Goal: Transaction & Acquisition: Purchase product/service

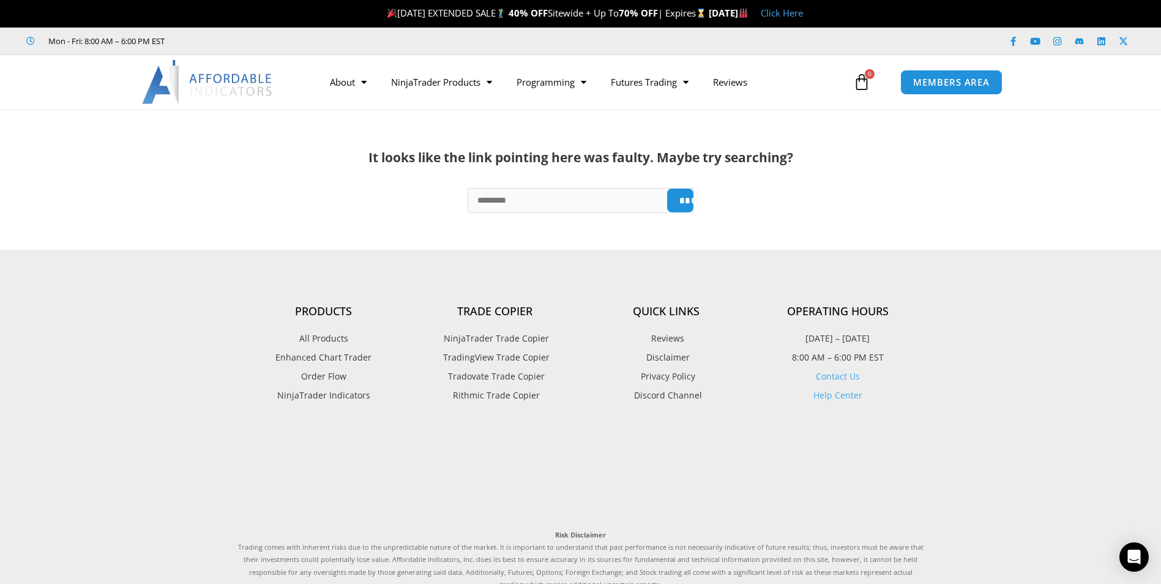
click at [502, 339] on span "NinjaTrader Trade Copier" at bounding box center [495, 339] width 108 height 16
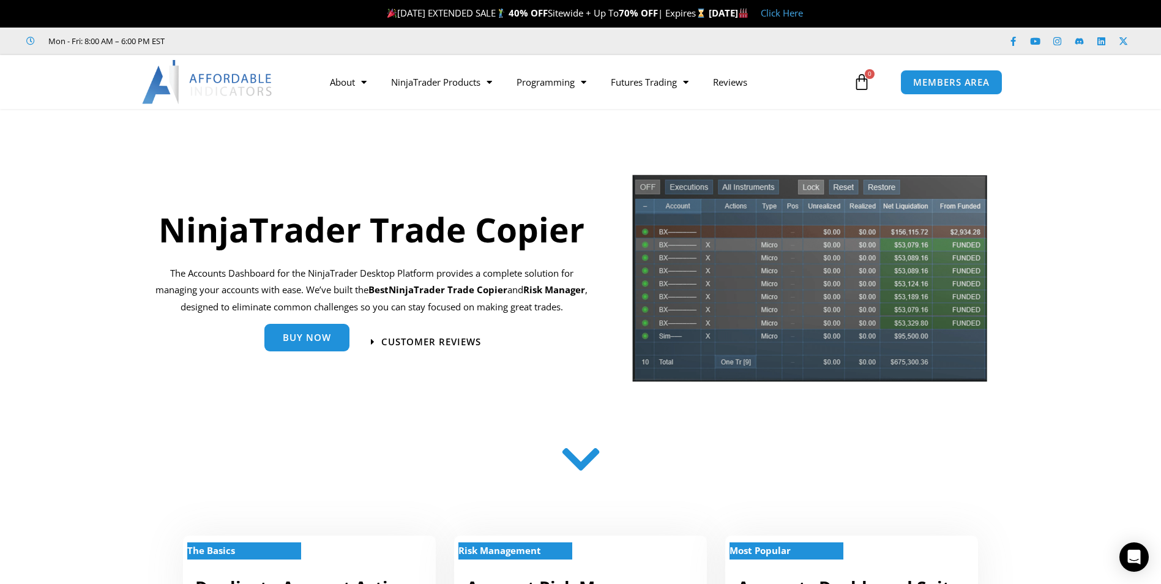
click at [310, 342] on span "Buy Now" at bounding box center [307, 337] width 48 height 9
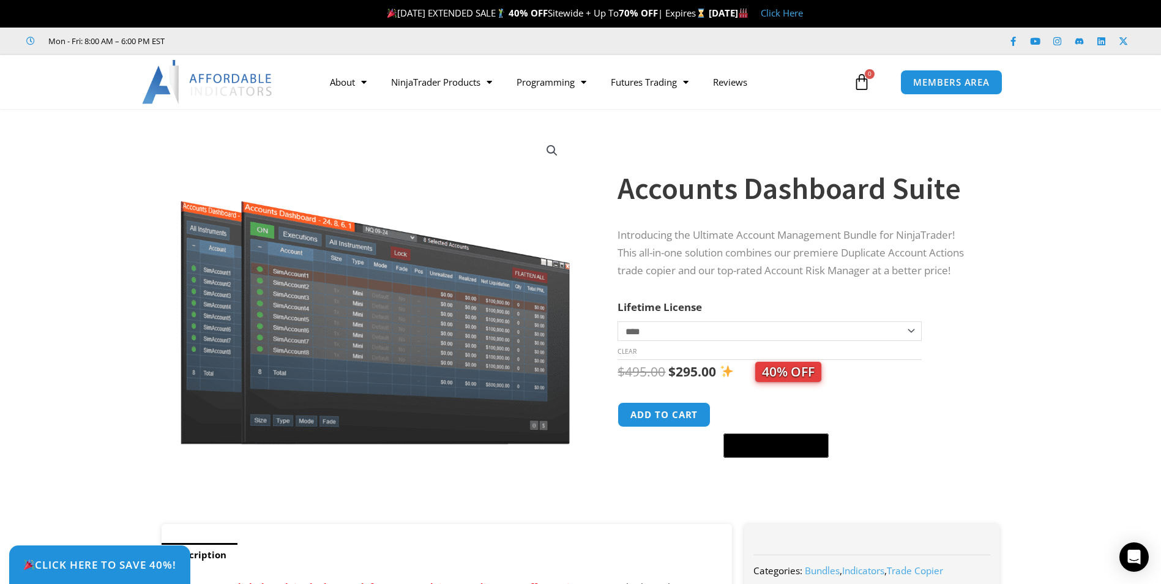
click at [803, 13] on link "Click Here" at bounding box center [782, 13] width 42 height 12
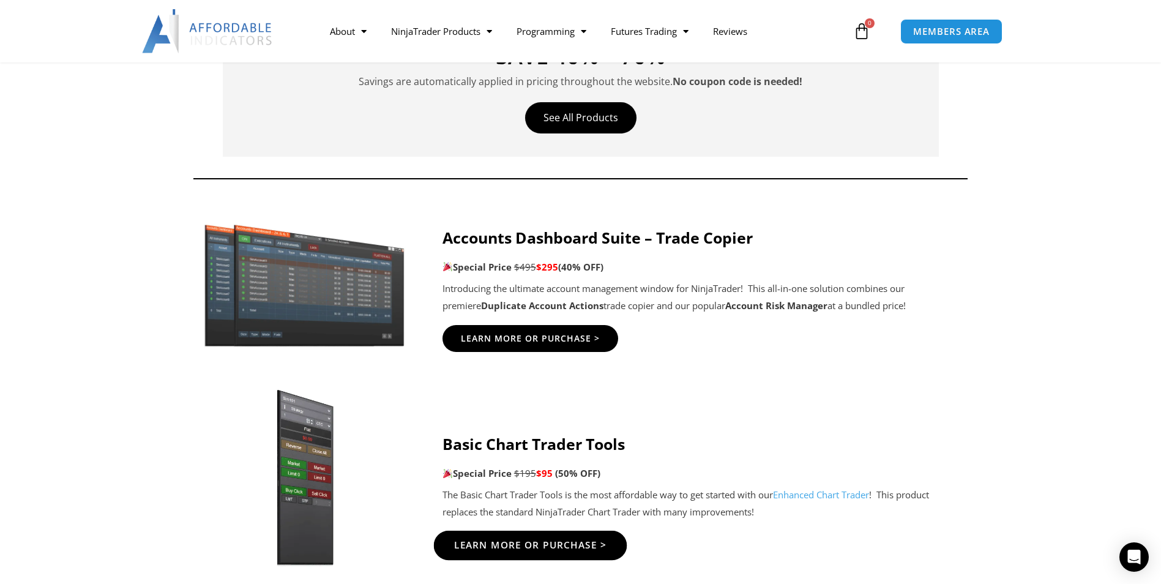
scroll to position [490, 0]
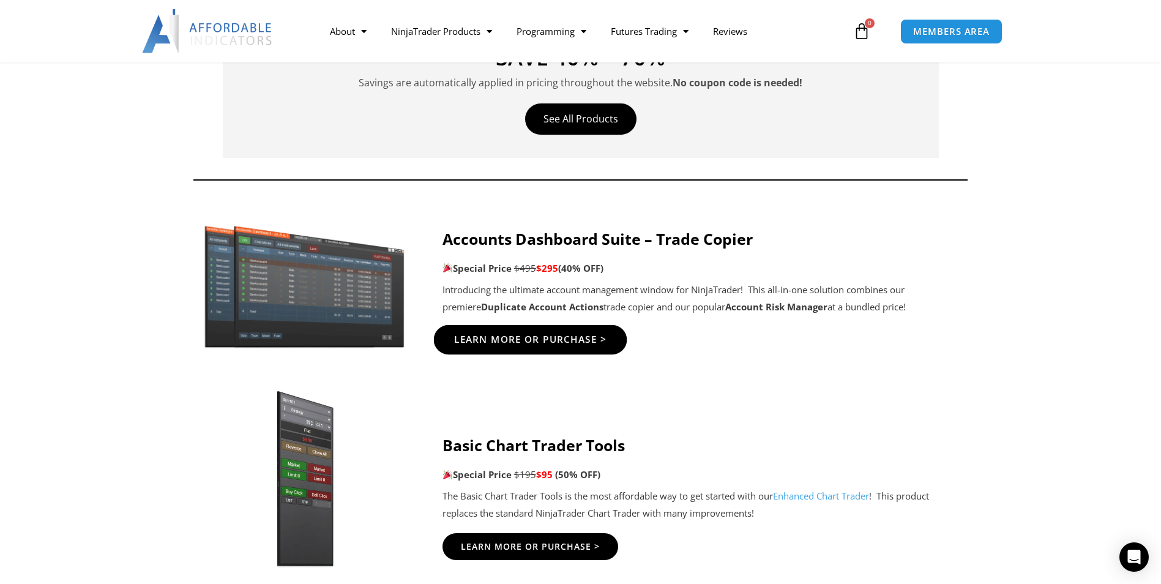
click at [552, 335] on span "Learn More Or Purchase >" at bounding box center [530, 339] width 153 height 9
